Goal: Transaction & Acquisition: Purchase product/service

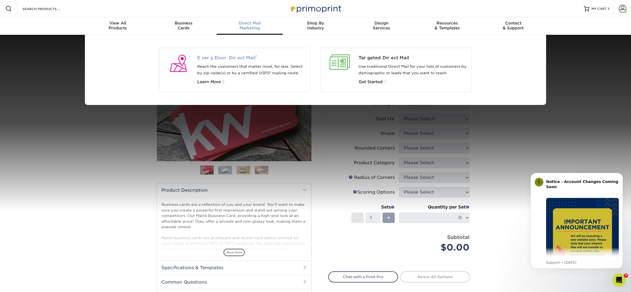
click at [238, 59] on span "Every Door Direct Mail ®" at bounding box center [251, 58] width 109 height 7
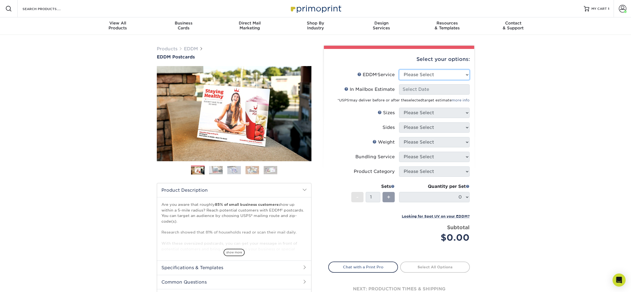
click at [405, 78] on select "Please Select Full Service Print Only" at bounding box center [434, 74] width 71 height 10
select select "full_service"
click at [399, 69] on select "Please Select Full Service Print Only" at bounding box center [434, 74] width 71 height 10
select select "-1"
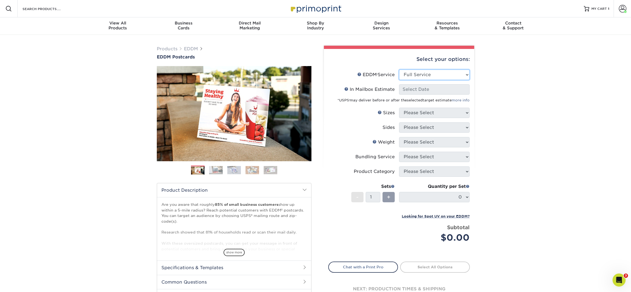
select select "-1"
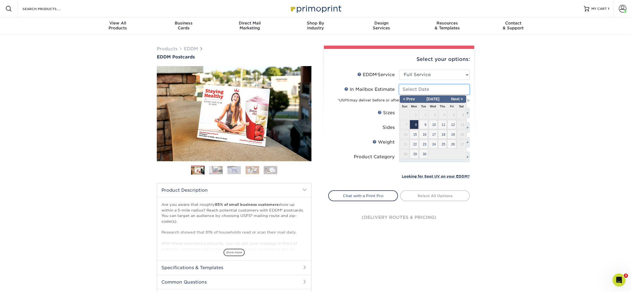
click at [407, 87] on input "In Mailbox Estimate Help In Mailbox Estimate" at bounding box center [434, 89] width 71 height 10
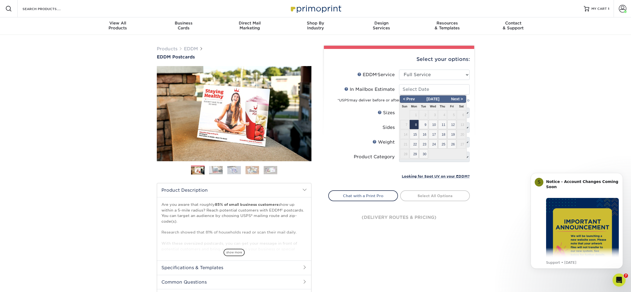
click at [416, 126] on span "8" at bounding box center [414, 124] width 9 height 9
type input "2025-09-08"
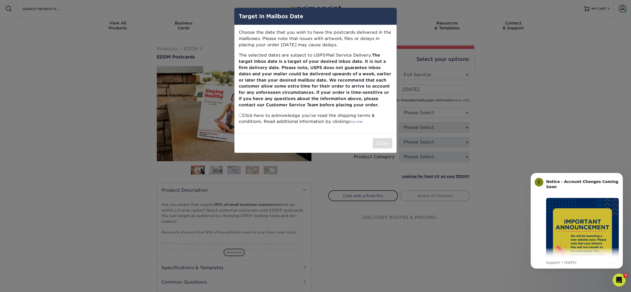
click at [240, 115] on input "checkbox" at bounding box center [241, 115] width 4 height 4
checkbox input "true"
click at [386, 144] on button "Close" at bounding box center [383, 143] width 20 height 10
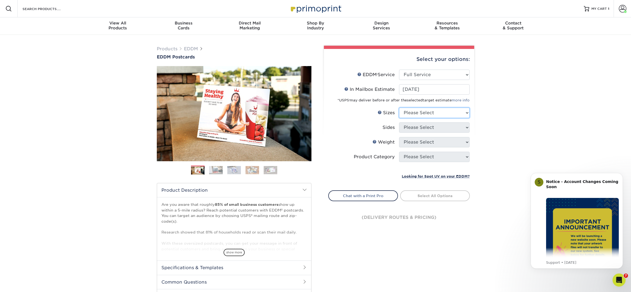
click at [408, 113] on select "Please Select 4.5" x 12" 6" x 12" 6.5" x 8" 6.5" x 9" 6.5" x 12" 7" x 8.5" 8" x…" at bounding box center [434, 112] width 71 height 10
select select "6.50x8.00"
click at [399, 107] on select "Please Select 4.5" x 12" 6" x 12" 6.5" x 8" 6.5" x 9" 6.5" x 12" 7" x 8.5" 8" x…" at bounding box center [434, 112] width 71 height 10
click at [409, 126] on select "Please Select Print Both Sides Print Front Only" at bounding box center [434, 127] width 71 height 10
select select "13abbda7-1d64-4f25-8bb2-c179b224825d"
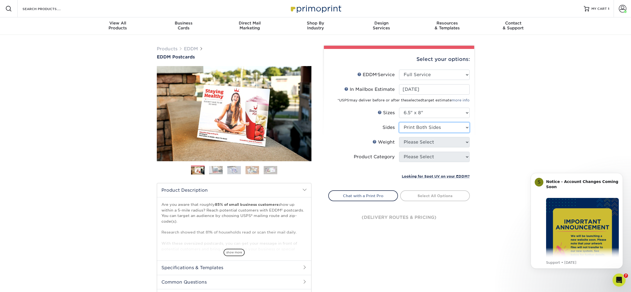
click at [399, 122] on select "Please Select Print Both Sides Print Front Only" at bounding box center [434, 127] width 71 height 10
click at [409, 142] on select "Please Select" at bounding box center [434, 142] width 71 height 10
select select "16PT"
click at [399, 137] on select "Please Select 16PT 14PT" at bounding box center [434, 142] width 71 height 10
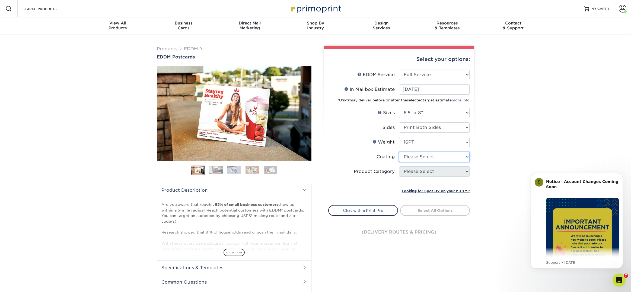
click at [407, 156] on select at bounding box center [434, 156] width 71 height 10
select select "121bb7b5-3b4d-429f-bd8d-bbf80e953313"
click at [399, 151] on select at bounding box center [434, 156] width 71 height 10
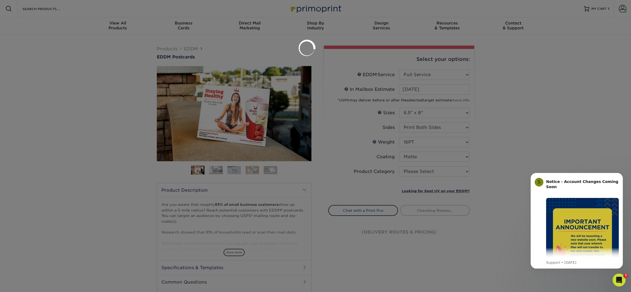
click at [407, 173] on div at bounding box center [315, 146] width 631 height 292
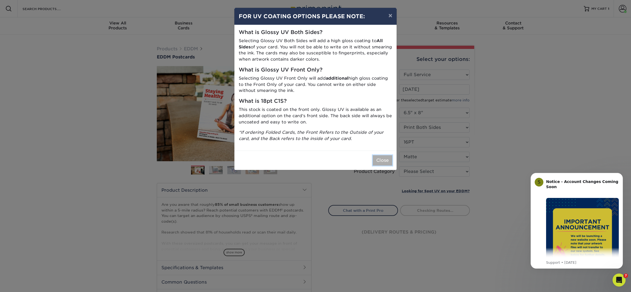
click at [390, 161] on button "Close" at bounding box center [383, 160] width 20 height 10
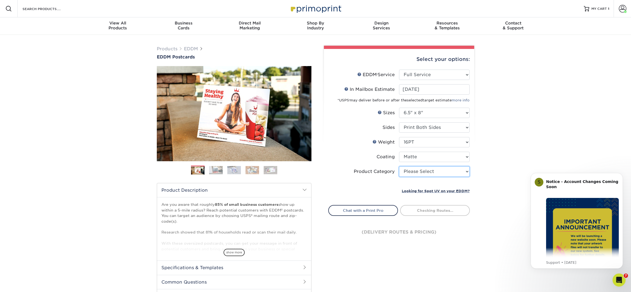
click at [409, 173] on select "Please Select Postcards" at bounding box center [434, 171] width 71 height 10
select select "9b7272e0-d6c8-4c3c-8e97-d3a1bcdab858"
click at [399, 166] on select "Please Select Postcards" at bounding box center [434, 171] width 71 height 10
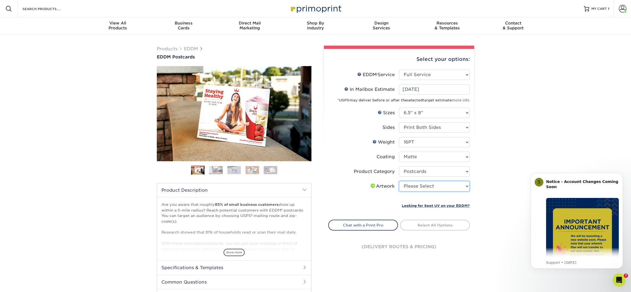
click at [410, 185] on select "Please Select I will upload files I need a design - $150" at bounding box center [434, 186] width 71 height 10
select select "upload"
click at [399, 181] on select "Please Select I will upload files I need a design - $150" at bounding box center [434, 186] width 71 height 10
click at [416, 221] on link "Select Routes" at bounding box center [435, 224] width 70 height 10
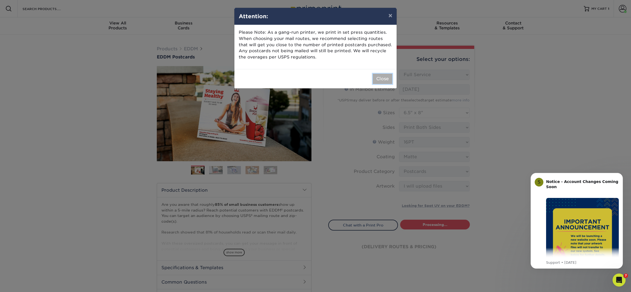
click at [383, 80] on button "Close" at bounding box center [383, 79] width 20 height 10
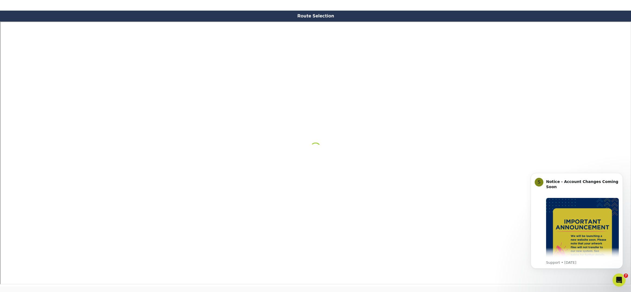
scroll to position [316, 0]
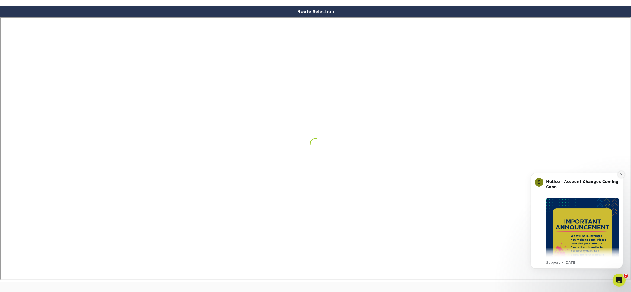
click at [621, 173] on icon "Dismiss notification" at bounding box center [621, 174] width 3 height 3
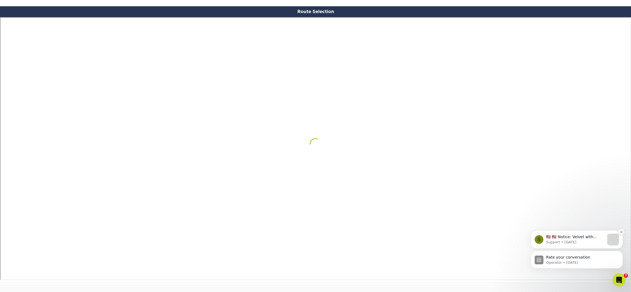
click at [622, 231] on icon "Dismiss notification" at bounding box center [621, 231] width 3 height 3
click at [621, 252] on icon "Dismiss notification" at bounding box center [621, 252] width 2 height 2
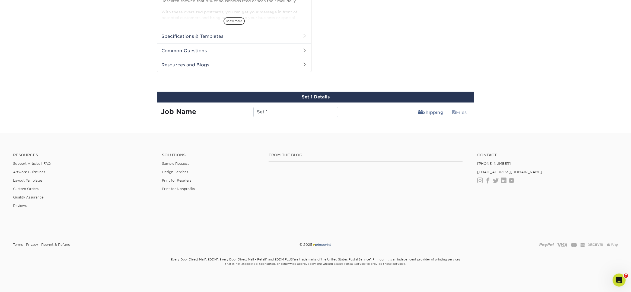
scroll to position [227, 0]
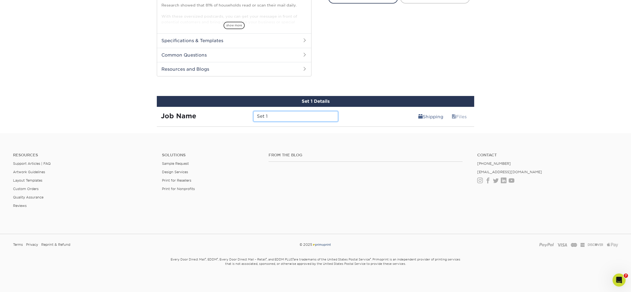
click at [272, 112] on input "Set 1" at bounding box center [296, 116] width 84 height 10
click at [272, 115] on input "Set 1" at bounding box center [296, 116] width 84 height 10
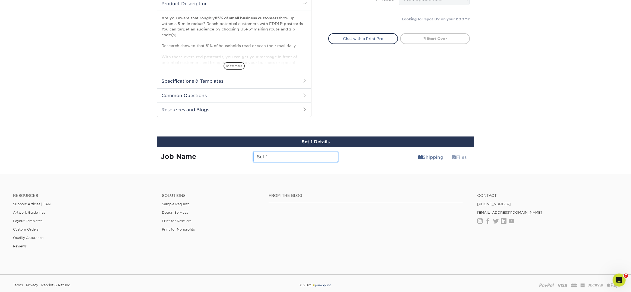
scroll to position [187, 0]
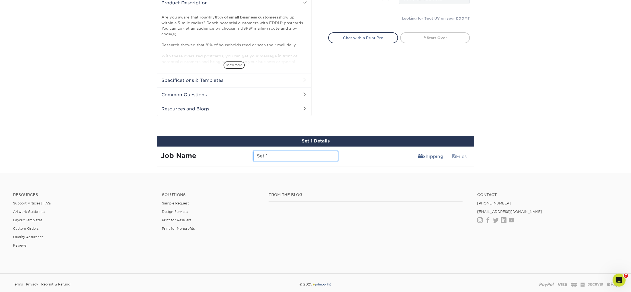
drag, startPoint x: 271, startPoint y: 157, endPoint x: 243, endPoint y: 156, distance: 27.7
click at [243, 156] on div "Job Name Set 1" at bounding box center [249, 156] width 185 height 10
click at [279, 154] on input "Set 1" at bounding box center [296, 156] width 84 height 10
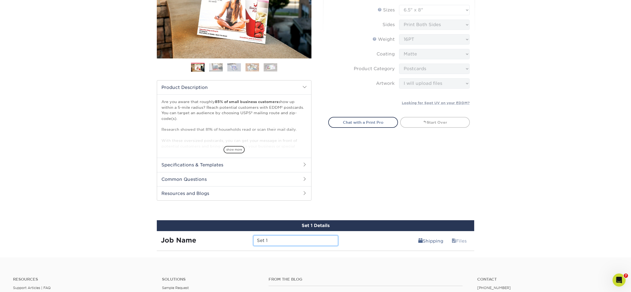
scroll to position [104, 0]
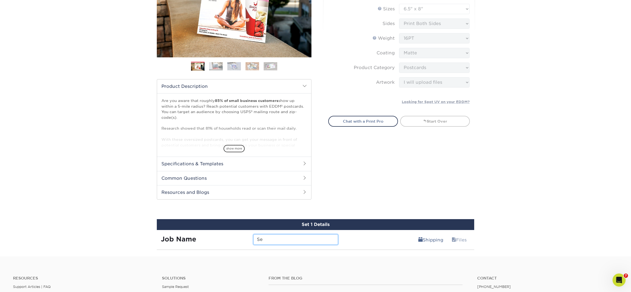
type input "S"
type input "J"
type input "Test"
click at [387, 235] on div "Shipping Files" at bounding box center [408, 237] width 132 height 15
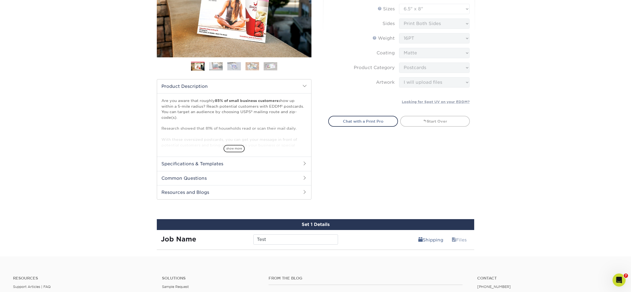
click at [387, 236] on div "Shipping Files" at bounding box center [408, 237] width 132 height 15
click at [303, 233] on div "Job Name Test" at bounding box center [249, 237] width 185 height 15
click at [292, 238] on input "Test" at bounding box center [296, 239] width 84 height 10
